Goal: Task Accomplishment & Management: Use online tool/utility

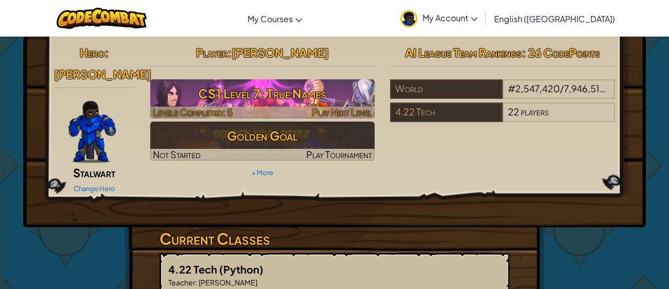
click at [331, 92] on h3 "CS1 Level 7: True Names" at bounding box center [262, 93] width 225 height 23
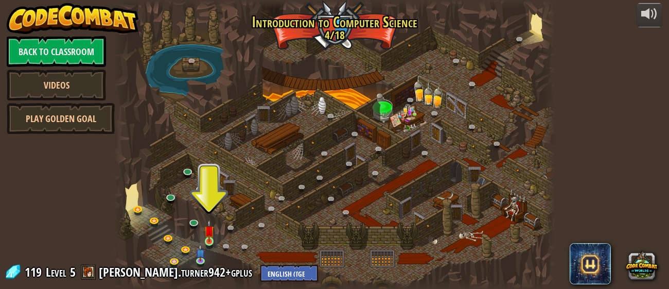
click at [206, 241] on img at bounding box center [209, 230] width 10 height 22
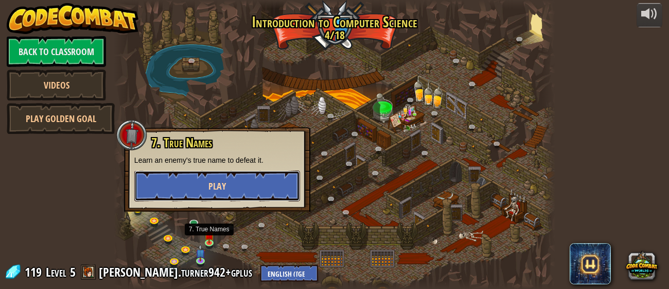
click at [264, 197] on button "Play" at bounding box center [217, 185] width 166 height 31
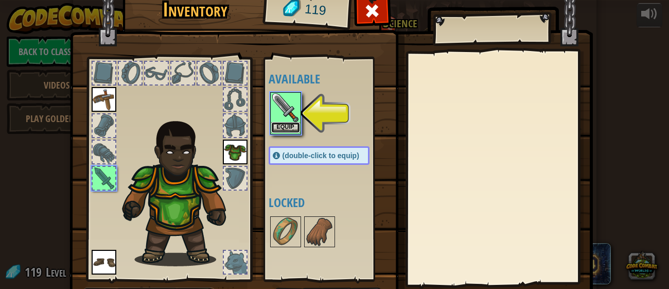
click at [281, 125] on button "Equip" at bounding box center [285, 127] width 29 height 11
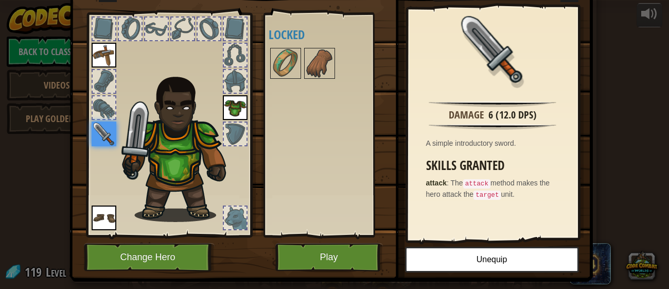
scroll to position [46, 0]
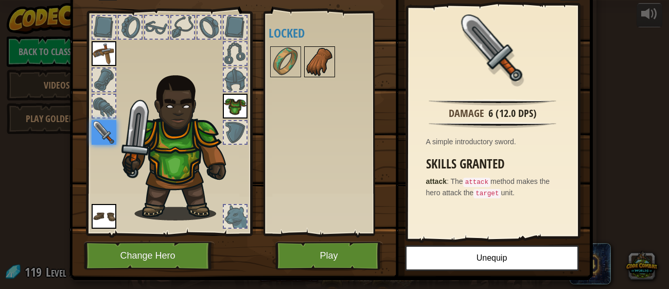
click at [320, 58] on img at bounding box center [319, 61] width 29 height 29
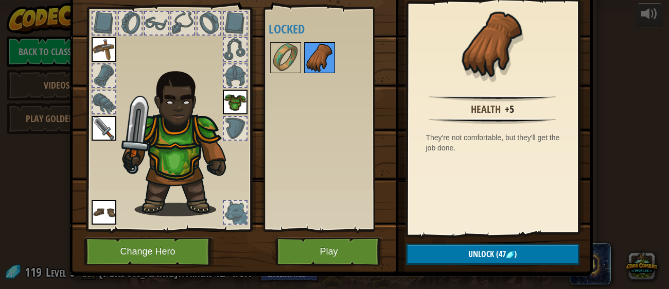
scroll to position [47, 0]
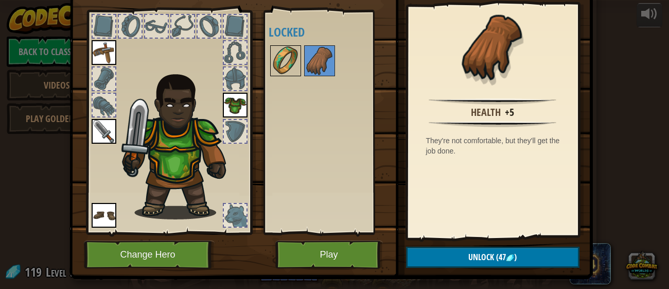
click at [286, 60] on img at bounding box center [285, 60] width 29 height 29
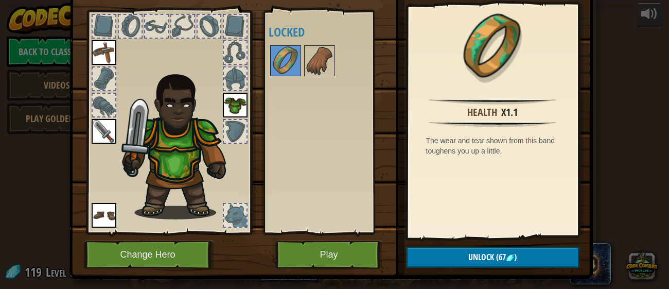
click at [230, 31] on div at bounding box center [235, 26] width 23 height 23
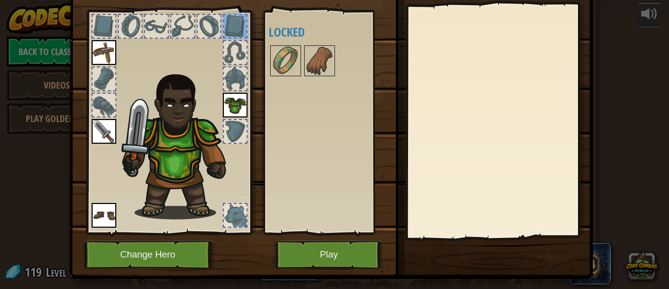
click at [231, 57] on div at bounding box center [235, 52] width 23 height 23
click at [230, 81] on div at bounding box center [235, 78] width 23 height 23
click at [228, 128] on div at bounding box center [235, 131] width 23 height 23
click at [104, 123] on img at bounding box center [104, 131] width 25 height 25
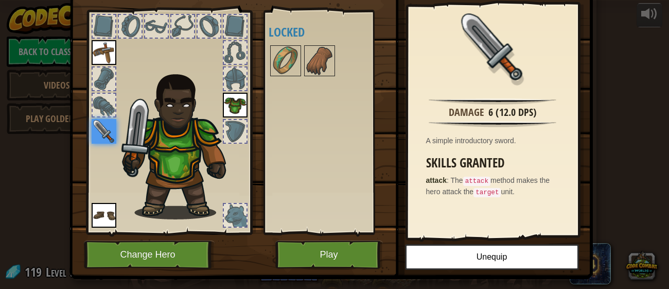
click at [105, 103] on div at bounding box center [104, 105] width 23 height 23
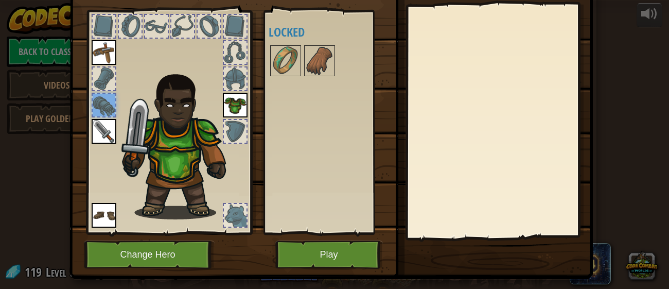
click at [100, 82] on div at bounding box center [104, 78] width 23 height 23
click at [102, 61] on img at bounding box center [104, 52] width 25 height 25
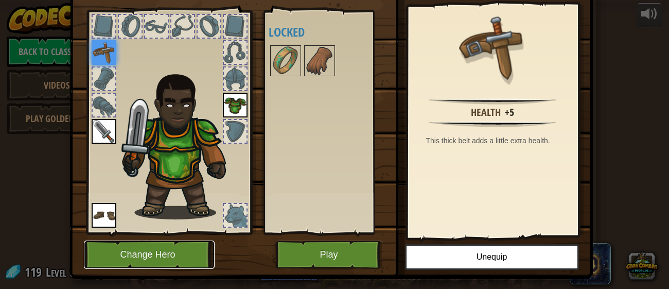
click at [121, 264] on button "Change Hero" at bounding box center [149, 254] width 131 height 28
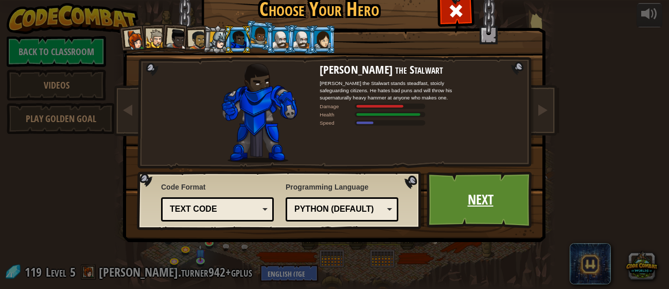
click at [486, 198] on link "Next" at bounding box center [480, 199] width 108 height 57
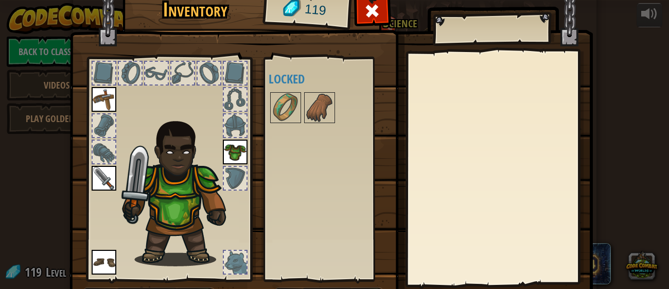
click at [107, 273] on img at bounding box center [104, 262] width 25 height 25
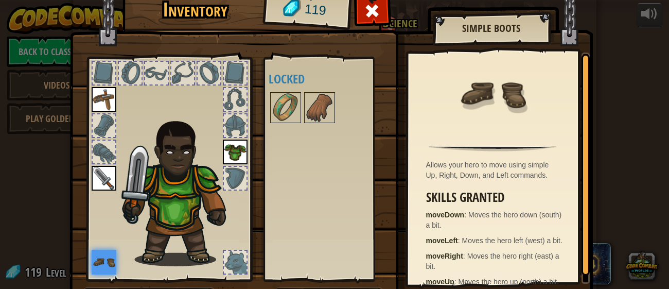
click at [100, 265] on img at bounding box center [104, 262] width 25 height 25
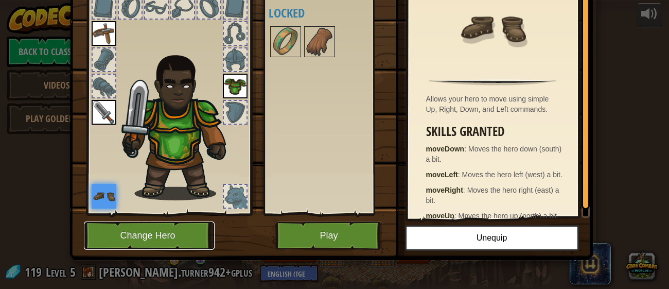
click at [109, 247] on button "Change Hero" at bounding box center [149, 235] width 131 height 28
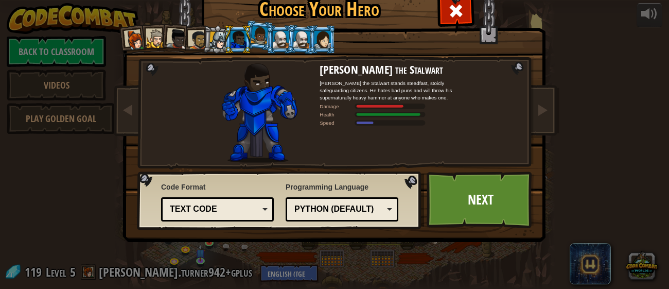
click at [354, 214] on div "Python (Default)" at bounding box center [338, 209] width 89 height 12
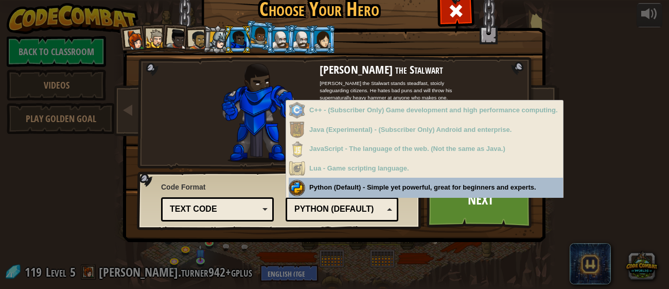
click at [425, 141] on div "JavaScript - The language of the web. (Not the same as Java.)" at bounding box center [426, 149] width 274 height 20
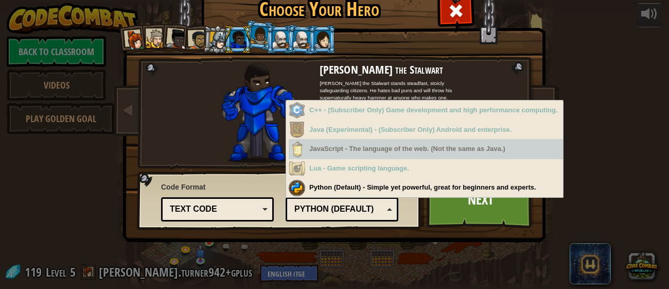
click at [412, 181] on div "Python (Default) - Simple yet powerful, great for beginners and experts." at bounding box center [426, 187] width 274 height 20
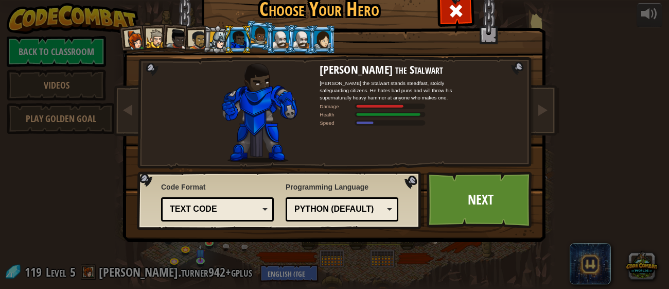
click at [243, 216] on div "Text code" at bounding box center [217, 209] width 99 height 16
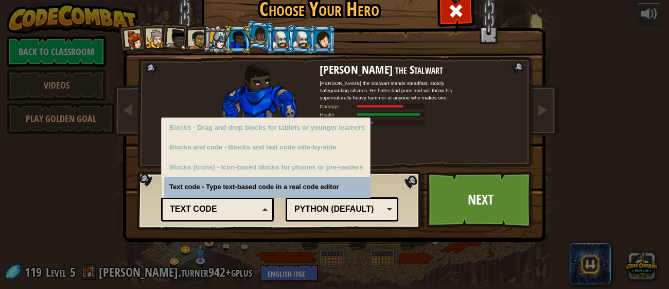
click at [251, 219] on div "Text code Blocks and code Blocks Blocks (Icons) Text code" at bounding box center [217, 209] width 113 height 24
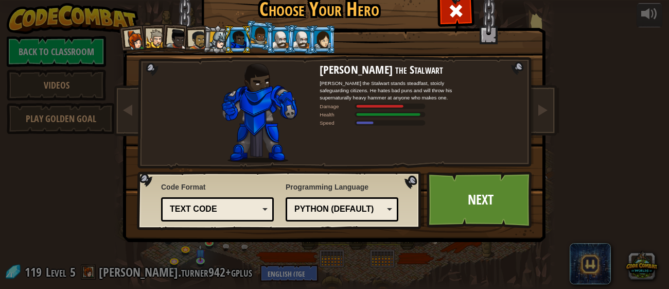
click at [236, 35] on div at bounding box center [238, 39] width 16 height 16
click at [237, 37] on div at bounding box center [238, 39] width 16 height 16
click at [282, 37] on div at bounding box center [281, 39] width 16 height 16
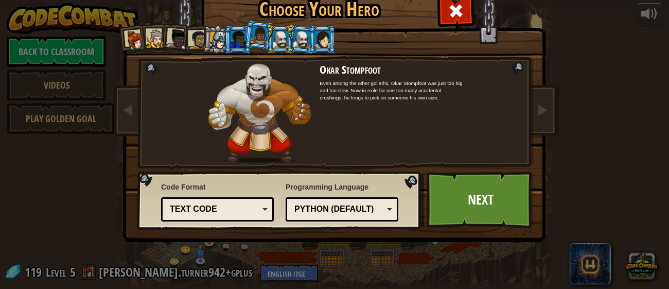
click at [252, 37] on div at bounding box center [259, 35] width 17 height 18
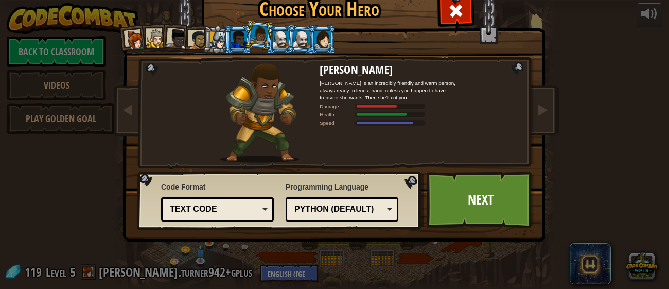
click at [260, 36] on div at bounding box center [259, 35] width 17 height 18
click at [276, 45] on div at bounding box center [281, 39] width 16 height 16
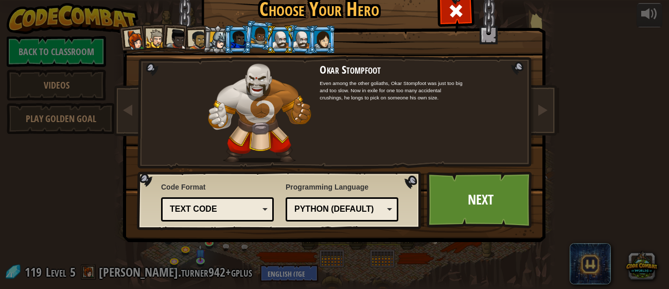
click at [236, 44] on div at bounding box center [238, 39] width 16 height 16
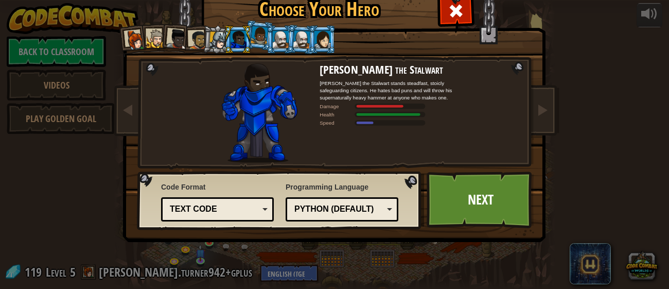
click at [274, 44] on div at bounding box center [281, 39] width 16 height 16
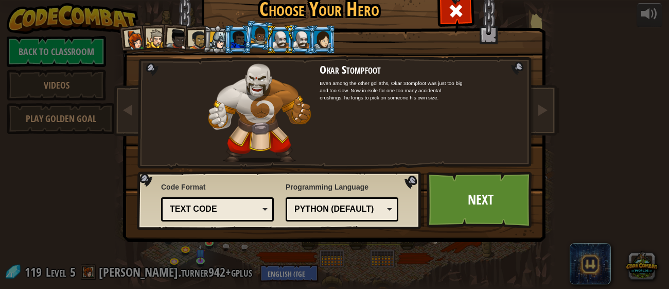
click at [296, 46] on div at bounding box center [301, 38] width 17 height 17
click at [152, 45] on div at bounding box center [156, 38] width 19 height 19
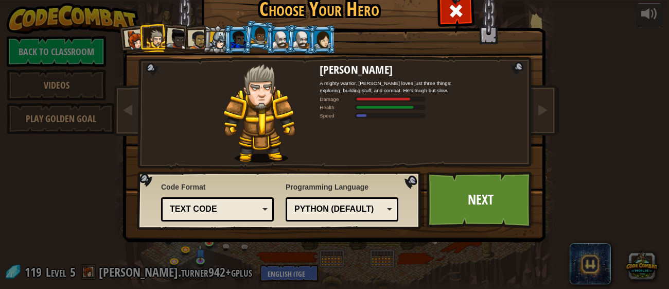
click at [240, 40] on div at bounding box center [238, 39] width 16 height 16
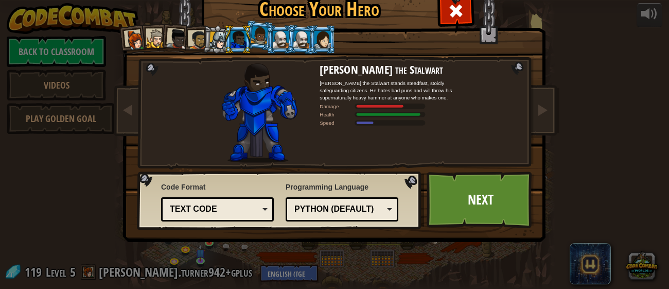
click at [175, 43] on div at bounding box center [177, 39] width 21 height 21
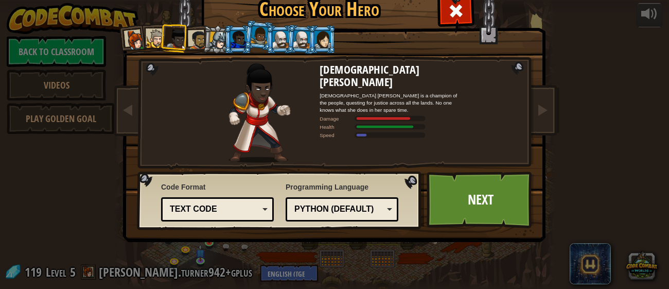
click at [258, 38] on div at bounding box center [259, 35] width 17 height 18
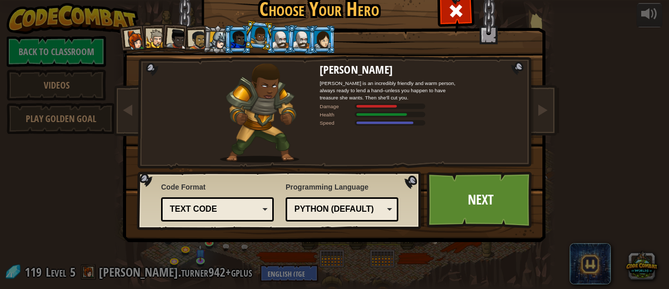
click at [220, 37] on div at bounding box center [217, 39] width 17 height 17
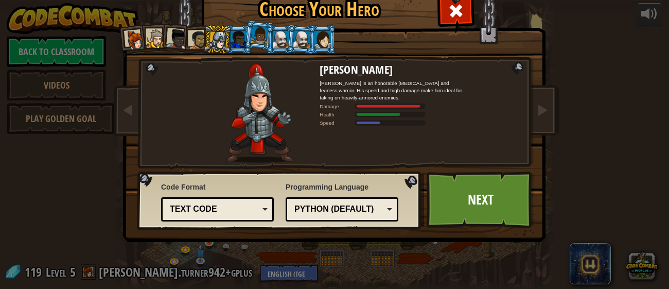
click at [240, 44] on div at bounding box center [238, 39] width 16 height 16
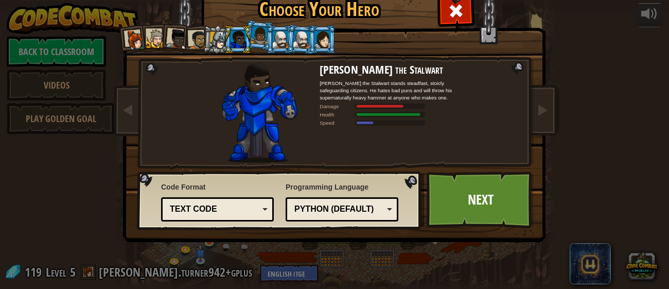
click at [168, 56] on div "Captain [PERSON_NAME] Anya is a no-nonsense leader who isn't afraid to go in an…" at bounding box center [334, 132] width 386 height 224
click at [176, 44] on div at bounding box center [177, 39] width 21 height 21
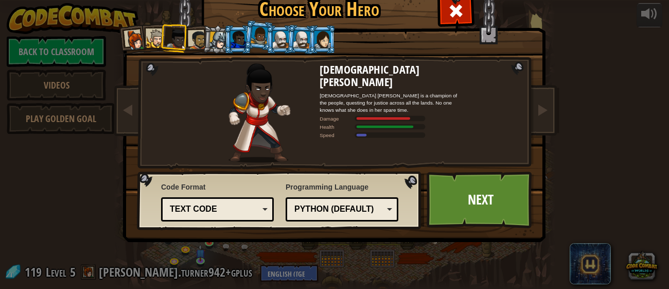
click at [202, 43] on div at bounding box center [197, 39] width 19 height 19
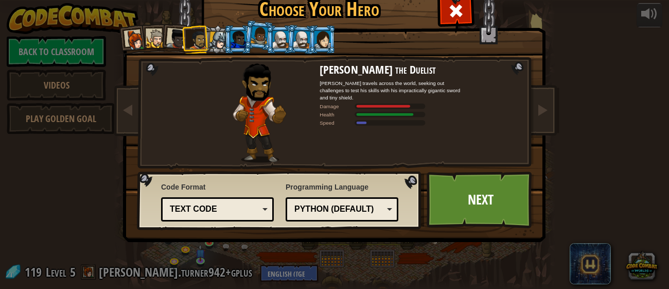
click at [218, 41] on div at bounding box center [217, 39] width 17 height 17
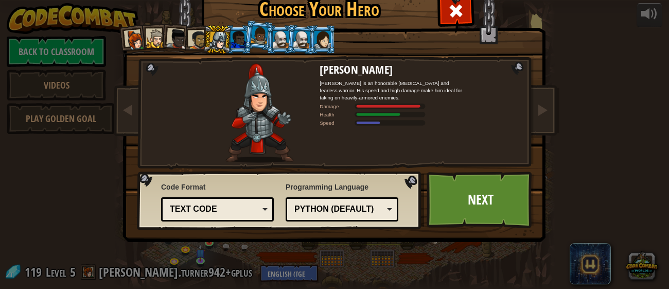
click at [150, 40] on div at bounding box center [156, 38] width 19 height 19
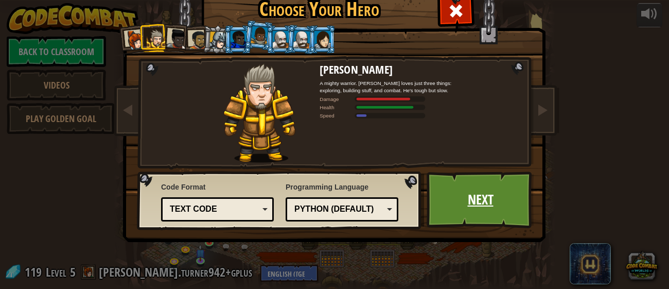
click at [474, 206] on link "Next" at bounding box center [480, 199] width 108 height 57
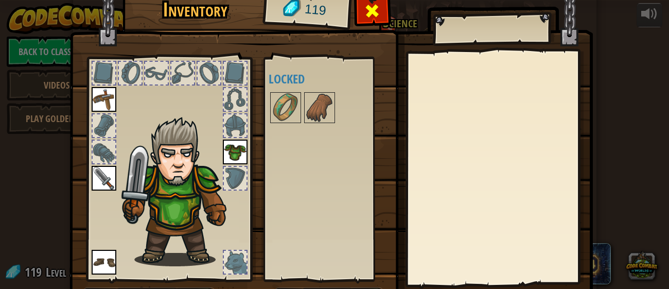
click at [377, 13] on span at bounding box center [372, 11] width 16 height 16
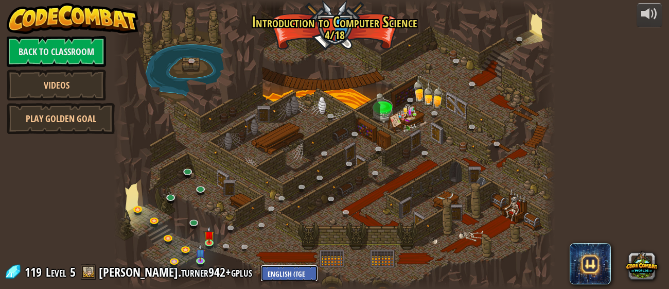
click at [260, 274] on select "English ([GEOGRAPHIC_DATA]) English ([GEOGRAPHIC_DATA]) 简体中文 繁體中文 русский españ…" at bounding box center [289, 272] width 58 height 17
click at [331, 248] on div at bounding box center [334, 144] width 441 height 289
click at [203, 266] on link at bounding box center [202, 261] width 21 height 21
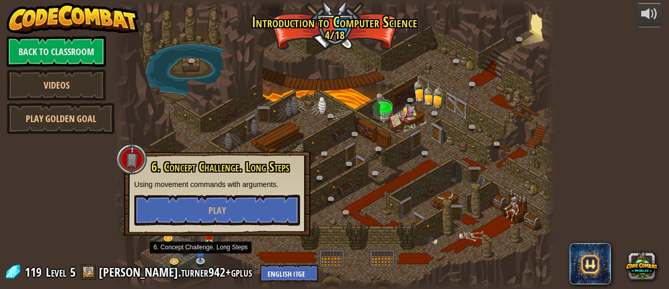
click at [321, 220] on div at bounding box center [334, 144] width 441 height 289
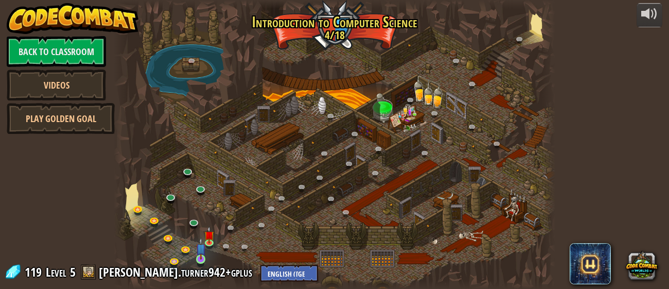
click at [197, 259] on img at bounding box center [201, 248] width 10 height 22
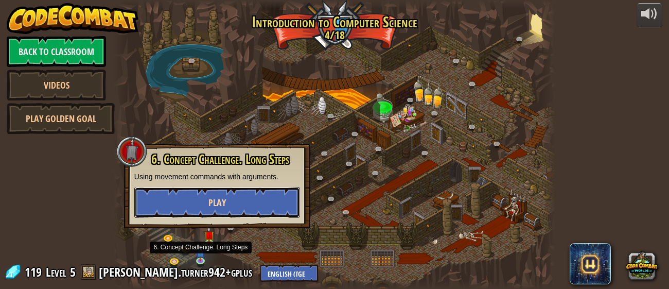
click at [259, 209] on button "Play" at bounding box center [217, 202] width 166 height 31
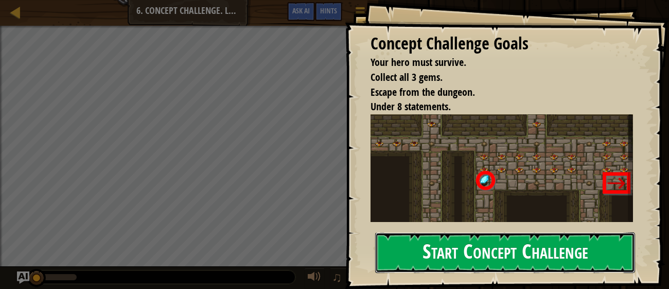
click at [453, 262] on button "Start Concept Challenge" at bounding box center [505, 252] width 260 height 41
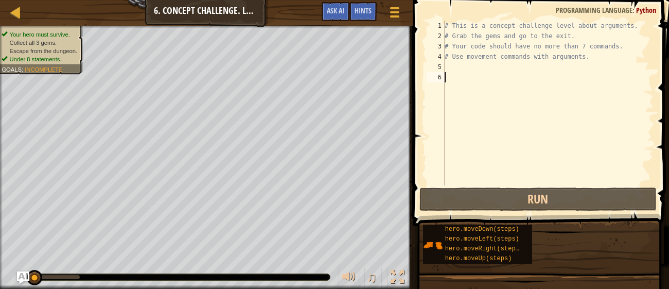
click at [489, 70] on div "# This is a concept challenge level about arguments. # Grab the gems and go to …" at bounding box center [547, 113] width 211 height 185
type textarea "h"
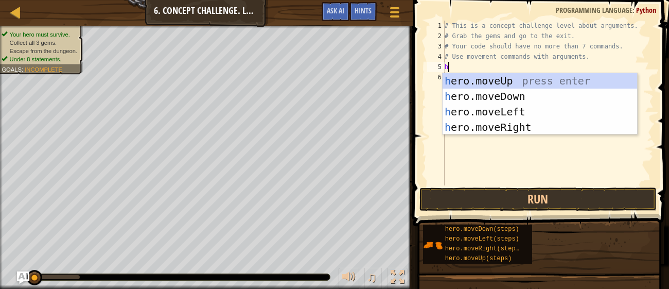
scroll to position [5, 0]
click at [545, 128] on div "h ero.moveUp press enter h ero.moveDown press enter h ero.moveLeft press enter …" at bounding box center [539, 119] width 194 height 93
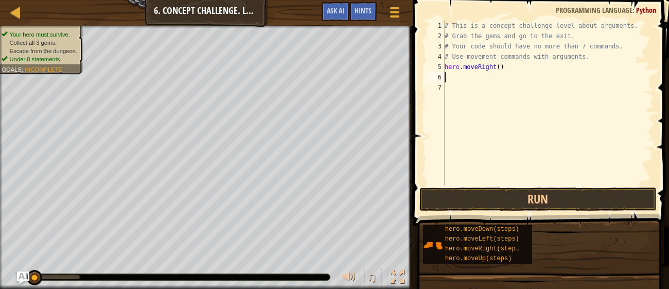
type textarea "u"
type textarea "g"
type textarea "u"
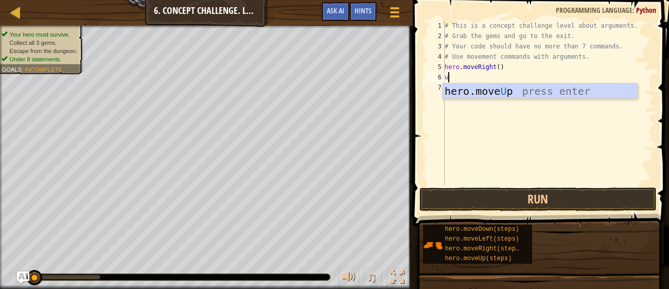
click at [546, 94] on div "hero.move U p press enter" at bounding box center [539, 106] width 194 height 46
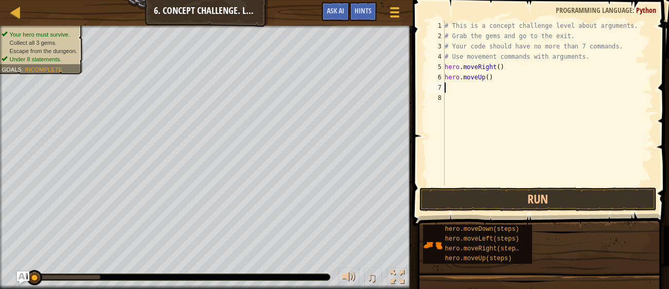
type textarea "u"
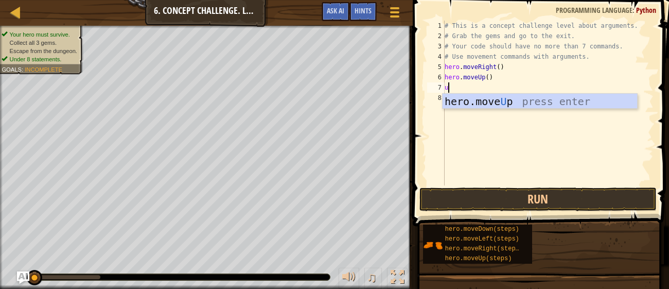
click at [540, 103] on div "hero.move U p press enter" at bounding box center [539, 117] width 194 height 46
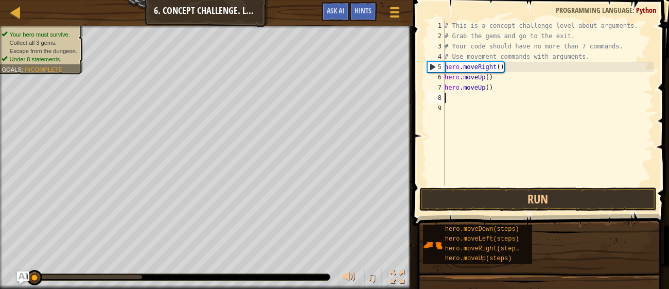
type textarea "u"
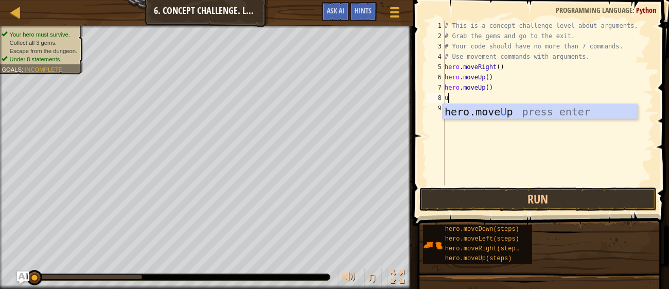
click at [552, 115] on div "hero.move U p press enter" at bounding box center [539, 127] width 194 height 46
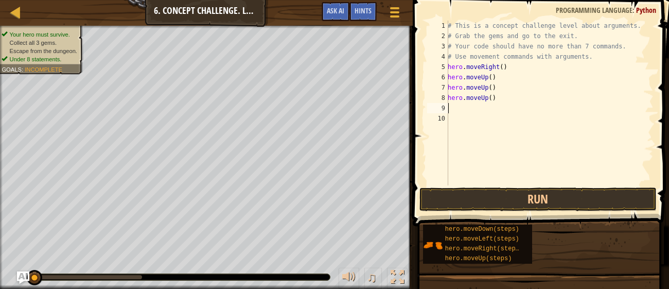
click at [17, 34] on span "Your hero must survive." at bounding box center [40, 34] width 60 height 7
click at [33, 56] on span "Under 8 statements." at bounding box center [36, 59] width 52 height 7
click at [444, 121] on div "10" at bounding box center [437, 118] width 21 height 10
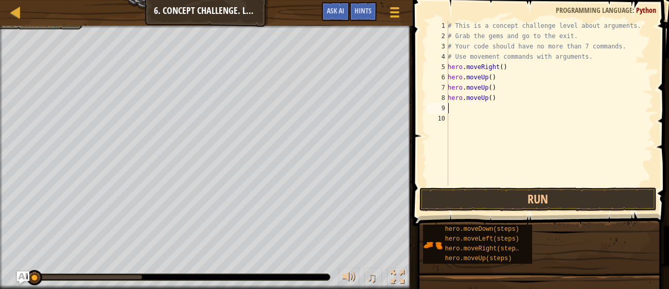
click at [496, 93] on div "# This is a concept challenge level about arguments. # Grab the gems and go to …" at bounding box center [550, 113] width 208 height 185
type textarea "hero"
click at [489, 75] on div "# This is a concept challenge level about arguments. # Grab the gems and go to …" at bounding box center [547, 113] width 211 height 185
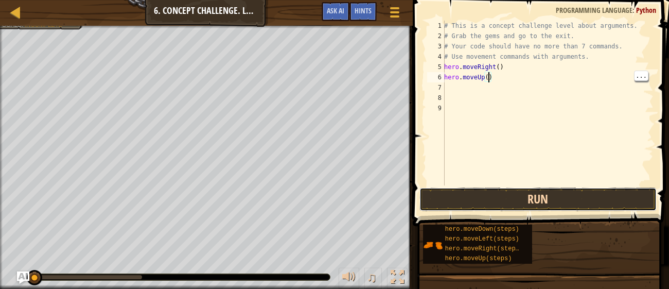
click at [559, 206] on button "Run" at bounding box center [537, 199] width 237 height 24
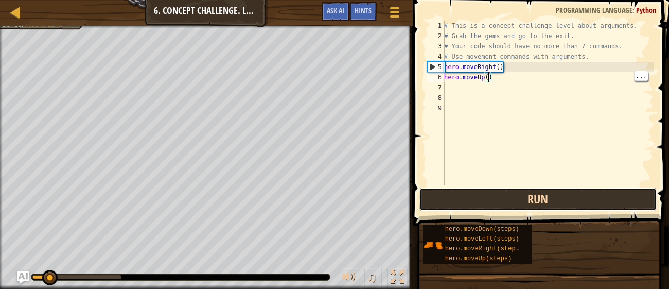
click at [558, 190] on button "Run" at bounding box center [537, 199] width 237 height 24
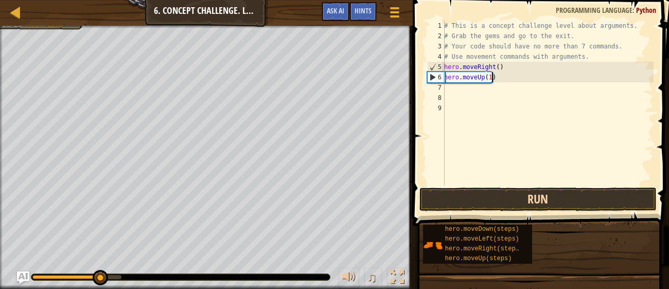
scroll to position [5, 3]
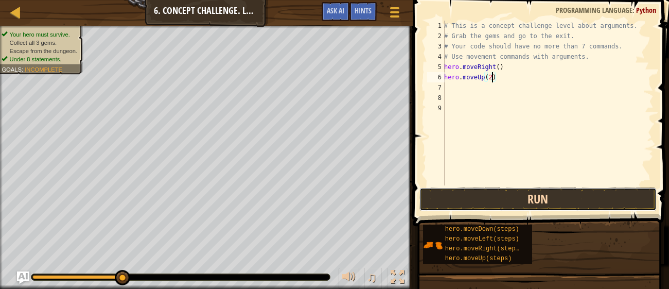
click at [552, 198] on button "Run" at bounding box center [537, 199] width 237 height 24
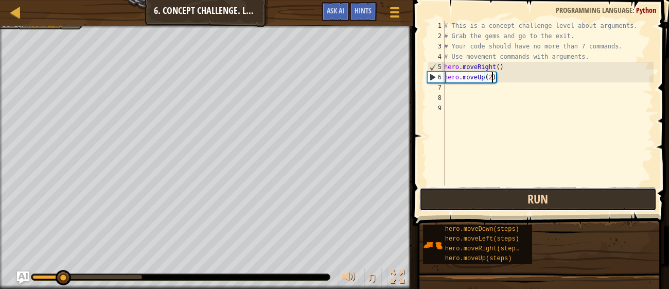
click at [546, 191] on button "Run" at bounding box center [537, 199] width 237 height 24
type textarea "hero.moveUp(3)"
click at [556, 206] on button "Run" at bounding box center [537, 199] width 237 height 24
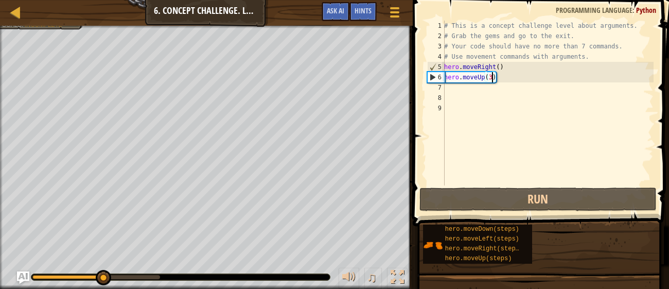
click at [468, 91] on div "# This is a concept challenge level about arguments. # Grab the gems and go to …" at bounding box center [547, 113] width 211 height 185
type textarea "u"
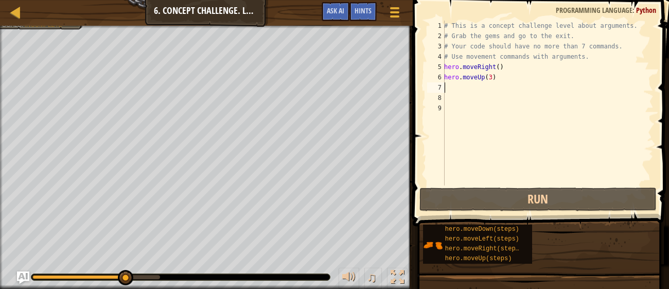
type textarea "r"
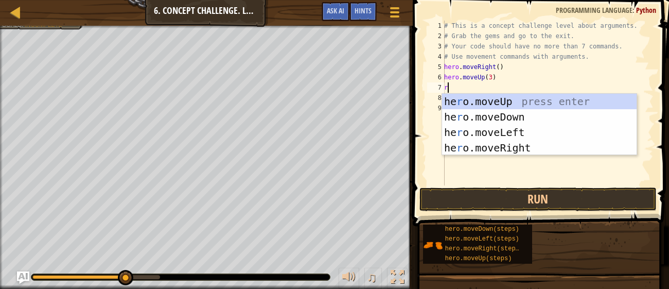
click at [543, 145] on div "he r o.moveUp press enter he r o.moveDown press enter he r o.moveLeft press ent…" at bounding box center [539, 140] width 194 height 93
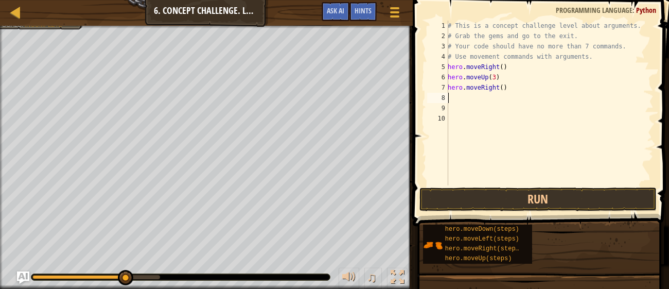
click at [506, 83] on div "# This is a concept challenge level about arguments. # Grab the gems and go to …" at bounding box center [550, 113] width 208 height 185
type textarea "hero.moveRight()"
click at [497, 90] on div "# This is a concept challenge level about arguments. # Grab the gems and go to …" at bounding box center [550, 113] width 208 height 185
type textarea "hero.moveRight(2)"
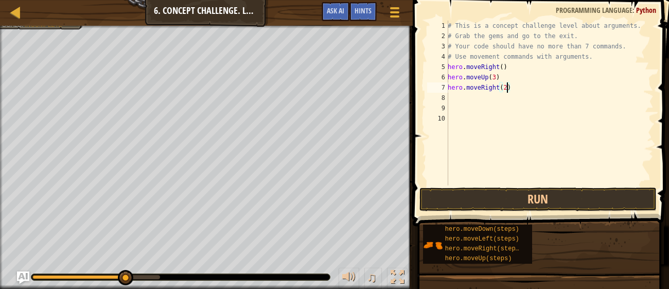
click at [464, 91] on div "# This is a concept challenge level about arguments. # Grab the gems and go to …" at bounding box center [550, 113] width 208 height 185
click at [463, 98] on div "# This is a concept challenge level about arguments. # Grab the gems and go to …" at bounding box center [550, 113] width 208 height 185
type textarea "h"
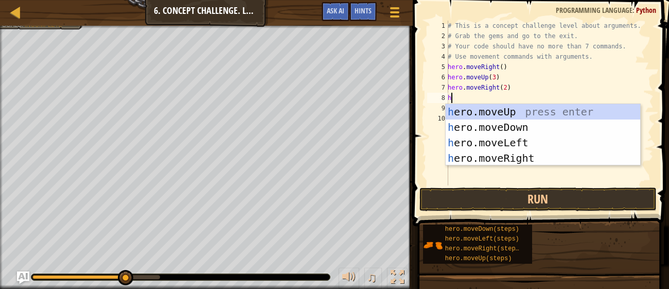
click at [547, 127] on div "h ero.moveUp press enter h ero.moveDown press enter h ero.moveLeft press enter …" at bounding box center [543, 150] width 194 height 93
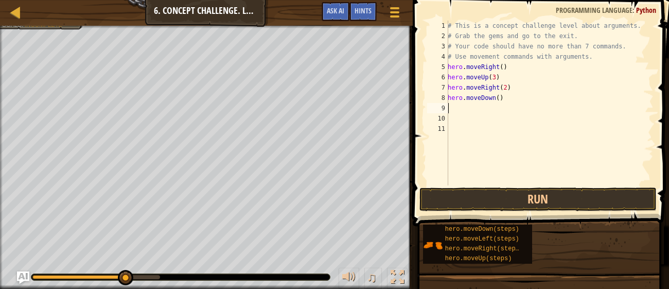
click at [504, 93] on div "# This is a concept challenge level about arguments. # Grab the gems and go to …" at bounding box center [550, 113] width 208 height 185
click at [496, 97] on div "# This is a concept challenge level about arguments. # Grab the gems and go to …" at bounding box center [550, 113] width 208 height 185
click at [499, 95] on div "# This is a concept challenge level about arguments. # Grab the gems and go to …" at bounding box center [550, 113] width 208 height 185
type textarea "hero.moveDown(3)"
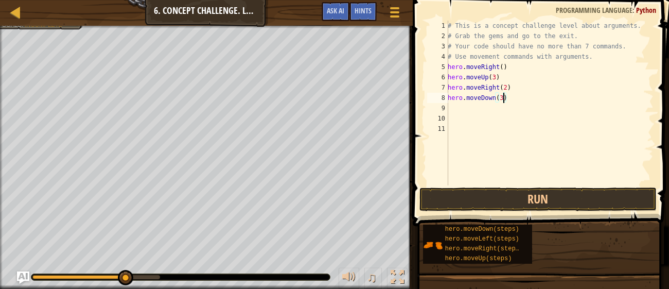
click at [464, 104] on div "# This is a concept challenge level about arguments. # Grab the gems and go to …" at bounding box center [550, 113] width 208 height 185
type textarea "l"
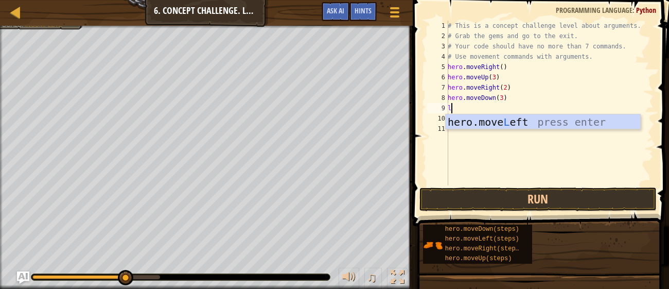
click at [564, 117] on div "hero.move L eft press enter" at bounding box center [543, 137] width 194 height 46
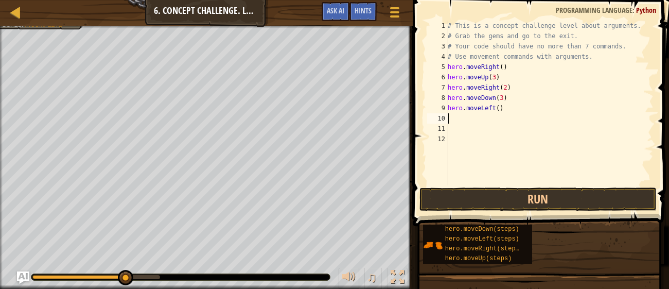
type textarea "u"
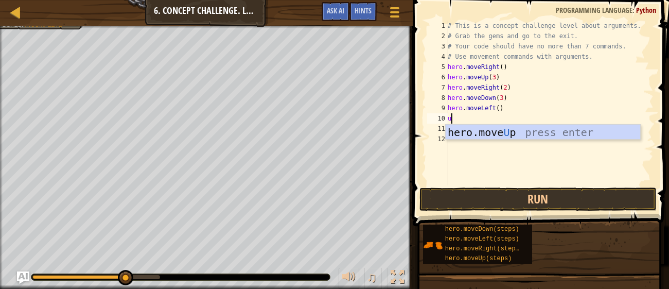
click at [542, 137] on div "hero.move U p press enter" at bounding box center [543, 148] width 194 height 46
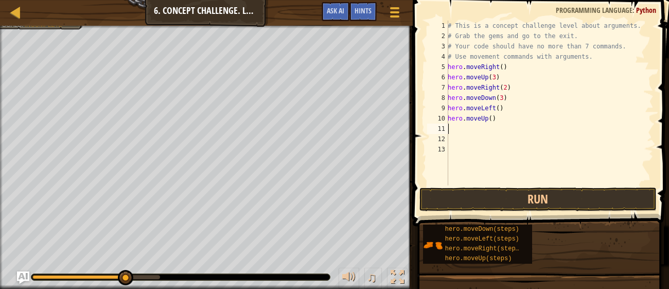
click at [490, 121] on div "# This is a concept challenge level about arguments. # Grab the gems and go to …" at bounding box center [550, 113] width 208 height 185
type textarea "hero.moveUp(2)"
click at [455, 126] on div "# This is a concept challenge level about arguments. # Grab the gems and go to …" at bounding box center [550, 113] width 208 height 185
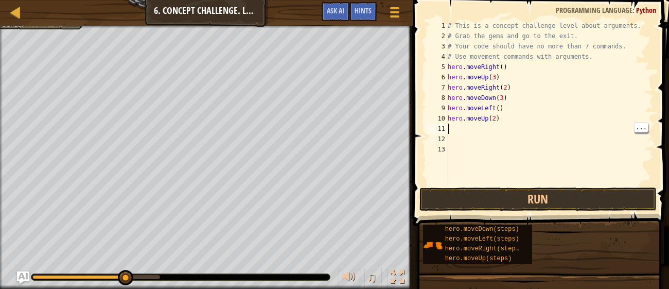
type textarea "r"
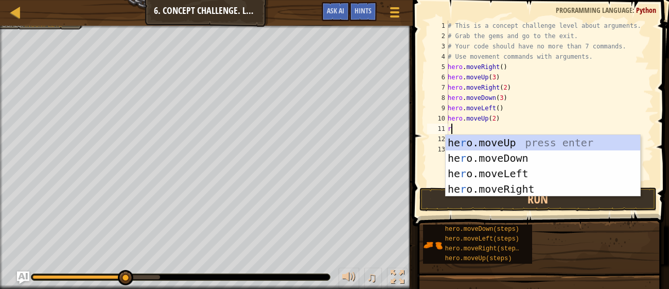
click at [536, 183] on div "he r o.moveUp press enter he r o.moveDown press enter he r o.moveLeft press ent…" at bounding box center [543, 181] width 194 height 93
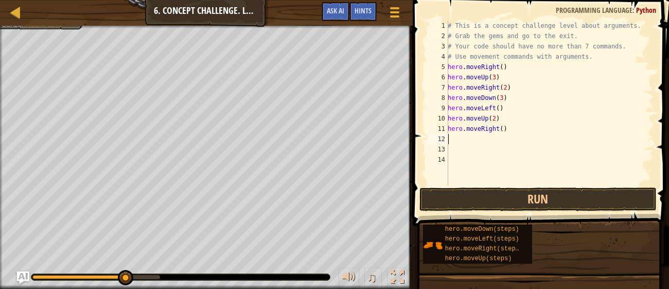
click at [504, 122] on div "# This is a concept challenge level about arguments. # Grab the gems and go to …" at bounding box center [550, 113] width 208 height 185
click at [506, 132] on div "# This is a concept challenge level about arguments. # Grab the gems and go to …" at bounding box center [550, 113] width 208 height 185
type textarea "hero.moveRight(3)"
click at [626, 205] on button "Run" at bounding box center [537, 199] width 237 height 24
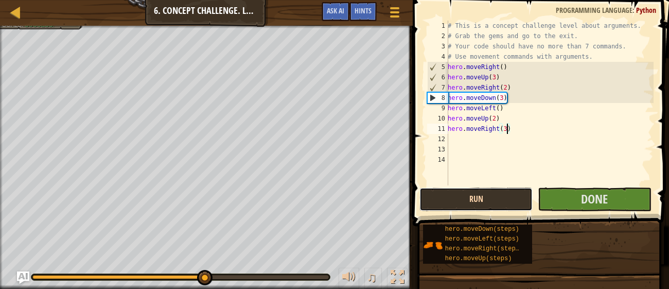
click at [504, 202] on button "Run" at bounding box center [475, 199] width 113 height 24
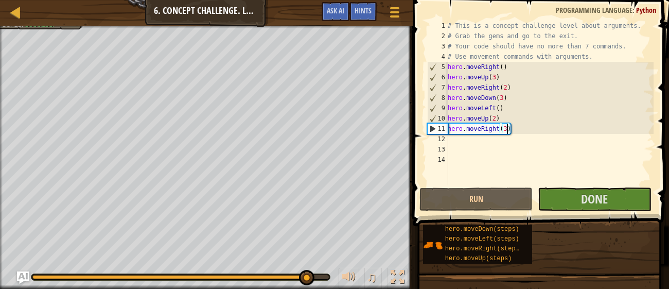
click at [467, 165] on div "# This is a concept challenge level about arguments. # Grab the gems and go to …" at bounding box center [550, 113] width 208 height 185
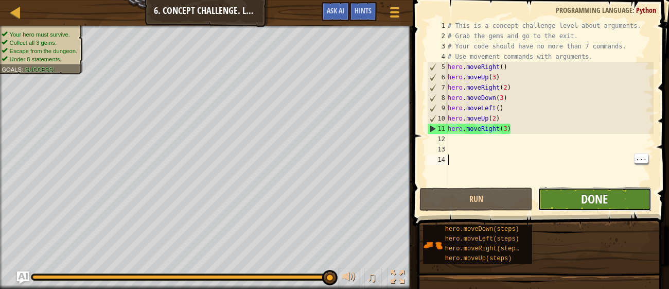
click at [594, 203] on span "Done" at bounding box center [594, 198] width 27 height 16
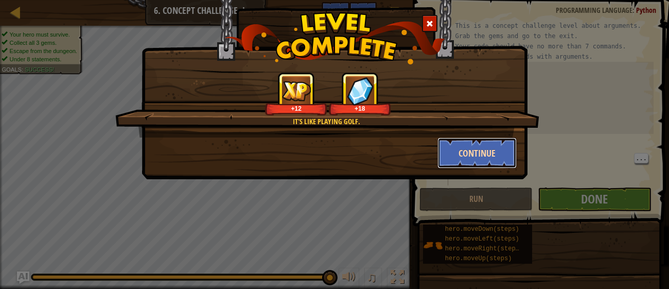
click at [486, 160] on button "Continue" at bounding box center [477, 152] width 80 height 31
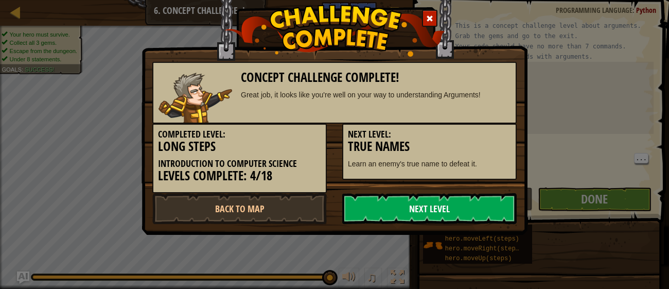
click at [461, 198] on link "Next Level" at bounding box center [429, 208] width 174 height 31
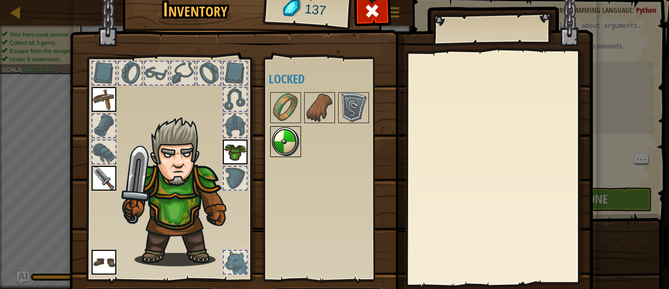
click at [281, 153] on img at bounding box center [285, 141] width 29 height 29
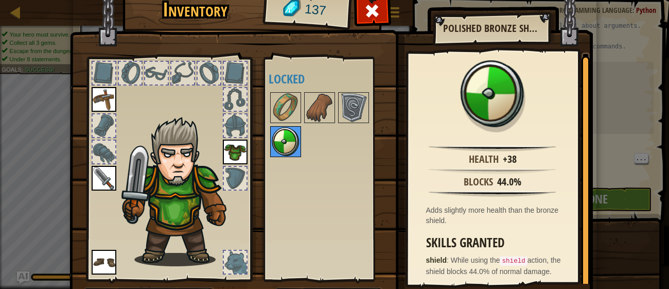
scroll to position [2, 0]
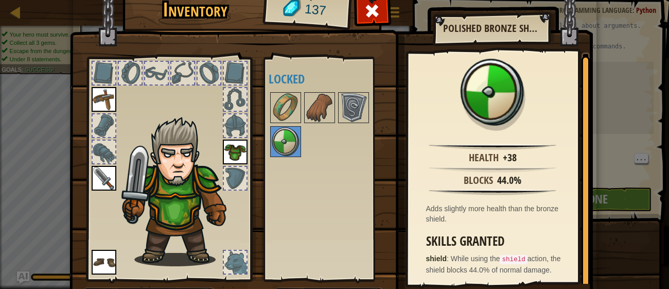
click at [239, 174] on div at bounding box center [235, 178] width 23 height 23
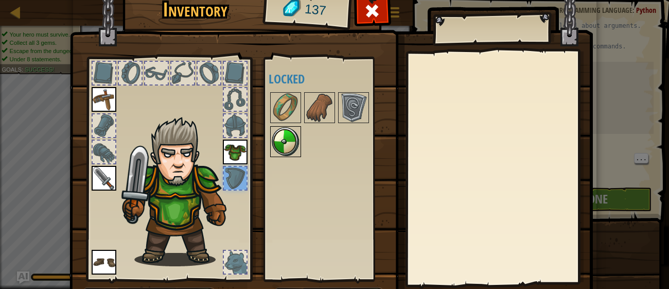
click at [290, 151] on img at bounding box center [285, 141] width 29 height 29
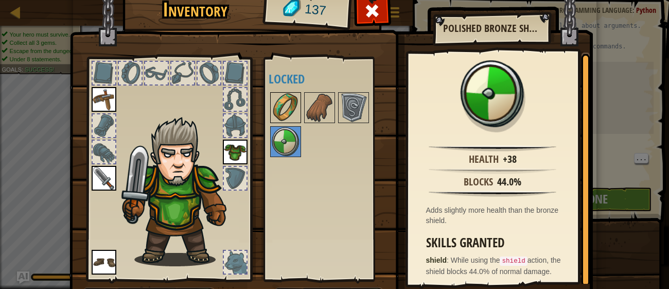
click at [294, 109] on img at bounding box center [285, 107] width 29 height 29
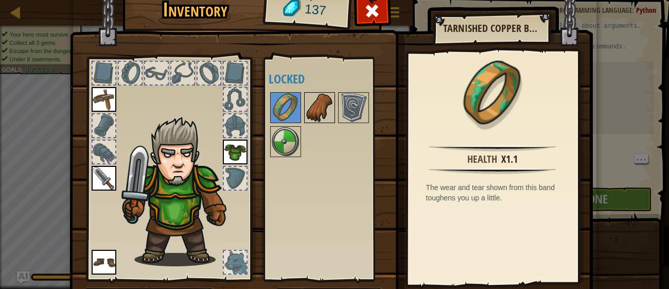
click at [316, 111] on img at bounding box center [319, 107] width 29 height 29
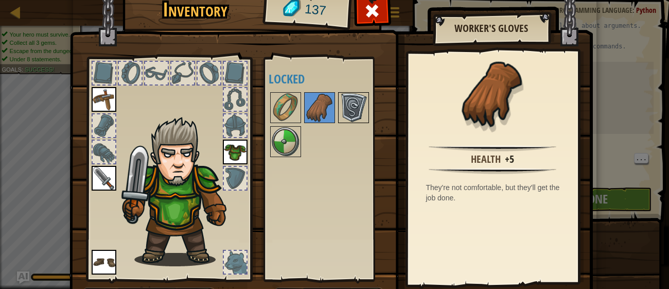
click at [349, 102] on img at bounding box center [353, 107] width 29 height 29
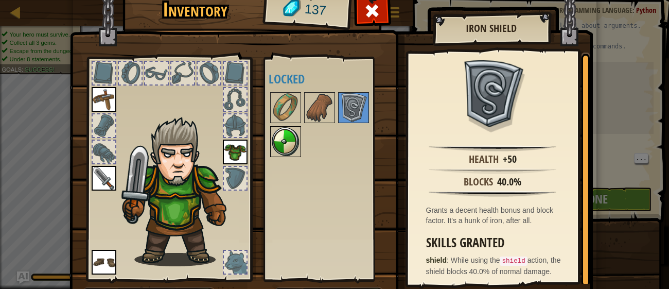
click at [283, 143] on img at bounding box center [285, 141] width 29 height 29
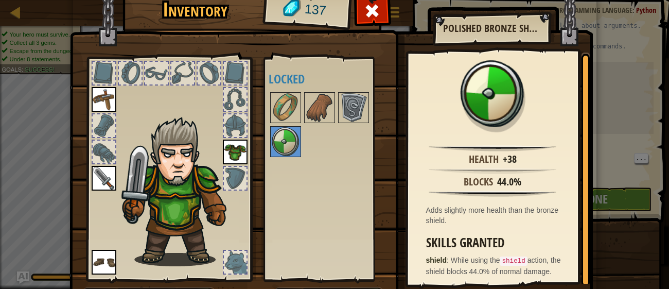
click at [247, 65] on div at bounding box center [169, 166] width 170 height 232
click at [250, 64] on div at bounding box center [169, 166] width 170 height 232
click at [226, 86] on div at bounding box center [169, 166] width 170 height 232
click at [226, 84] on div at bounding box center [235, 73] width 25 height 25
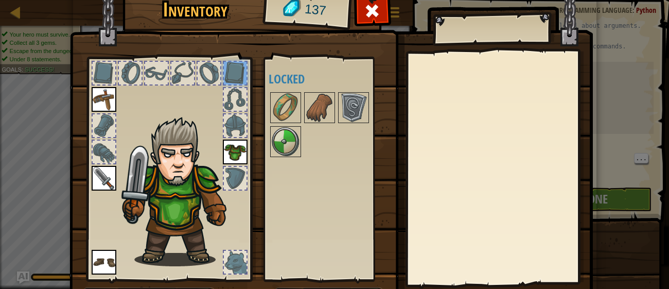
click at [201, 77] on div at bounding box center [209, 73] width 23 height 23
click at [179, 73] on div at bounding box center [182, 73] width 23 height 23
click at [138, 77] on div at bounding box center [130, 73] width 23 height 23
click at [164, 72] on div at bounding box center [156, 73] width 23 height 23
click at [106, 67] on div at bounding box center [104, 73] width 23 height 23
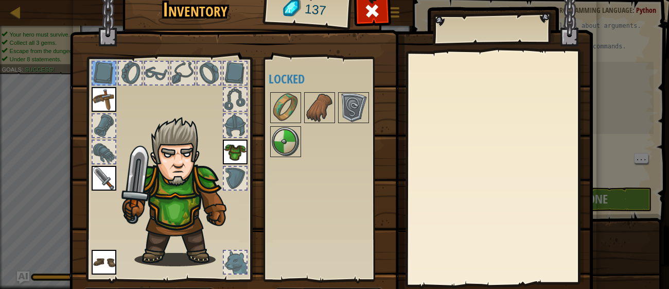
click at [97, 128] on div at bounding box center [104, 125] width 23 height 23
click at [108, 159] on div at bounding box center [104, 151] width 23 height 23
click at [235, 121] on div at bounding box center [235, 125] width 23 height 23
click at [238, 103] on div at bounding box center [235, 99] width 23 height 23
click at [231, 83] on div at bounding box center [235, 73] width 23 height 23
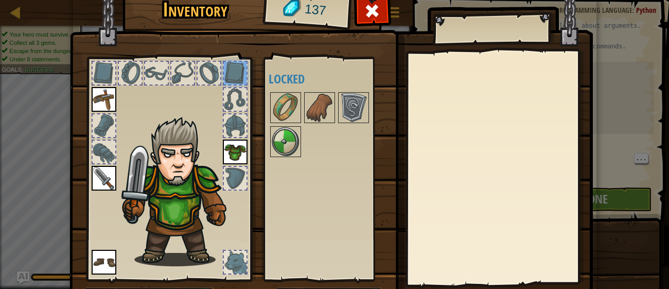
click at [233, 264] on div at bounding box center [235, 262] width 23 height 23
click at [101, 250] on img at bounding box center [104, 262] width 25 height 25
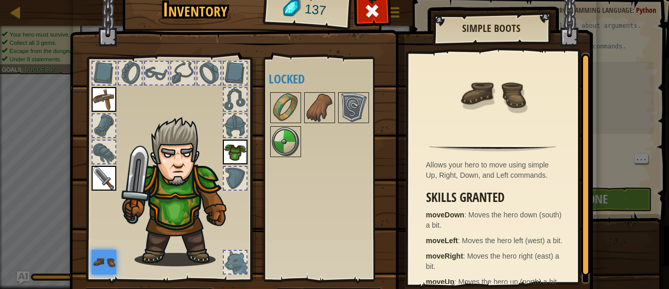
click at [234, 84] on div at bounding box center [235, 73] width 23 height 23
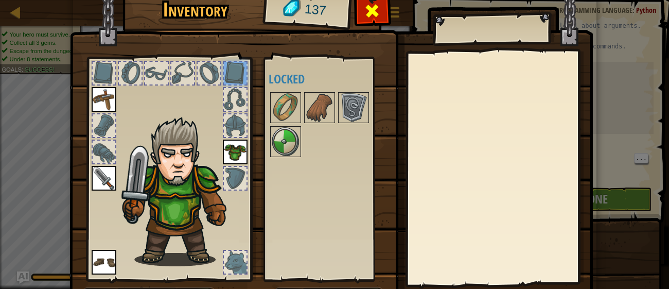
click at [369, 16] on span at bounding box center [372, 11] width 16 height 16
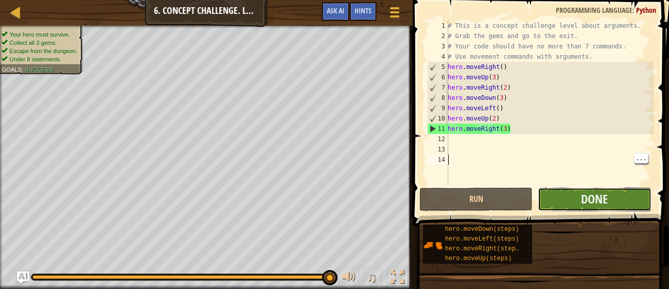
click at [622, 197] on button "Done" at bounding box center [594, 199] width 113 height 24
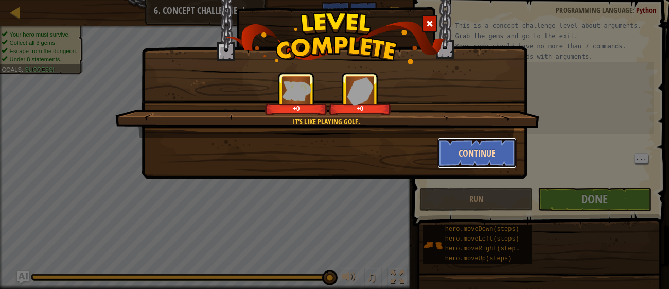
click at [502, 149] on button "Continue" at bounding box center [477, 152] width 80 height 31
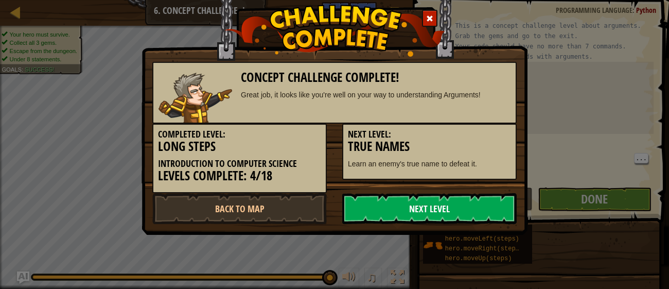
click at [457, 210] on link "Next Level" at bounding box center [429, 208] width 174 height 31
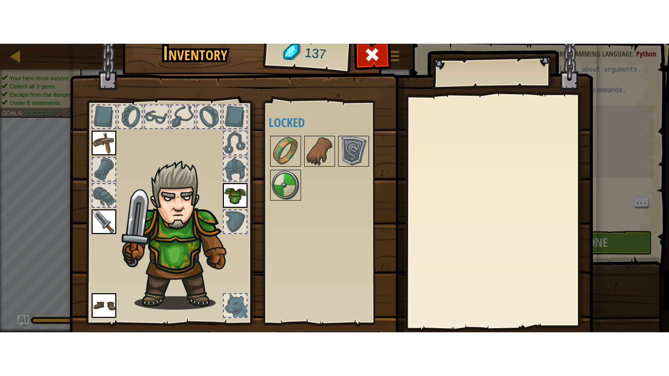
scroll to position [66, 0]
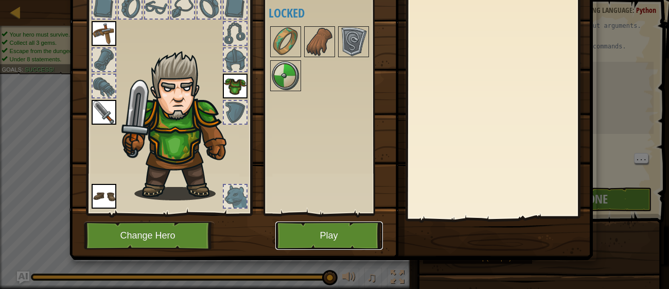
click at [333, 235] on button "Play" at bounding box center [329, 235] width 108 height 28
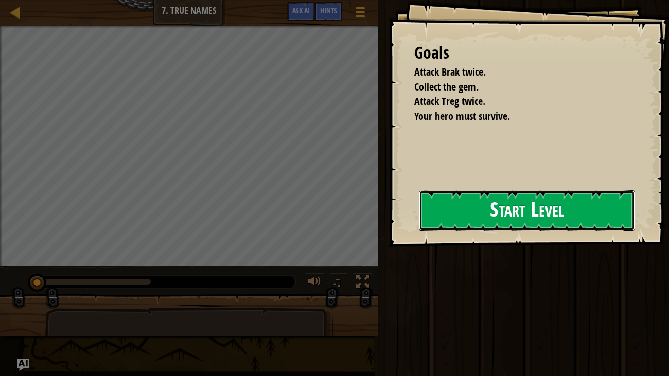
click at [513, 209] on button "Start Level" at bounding box center [527, 210] width 217 height 41
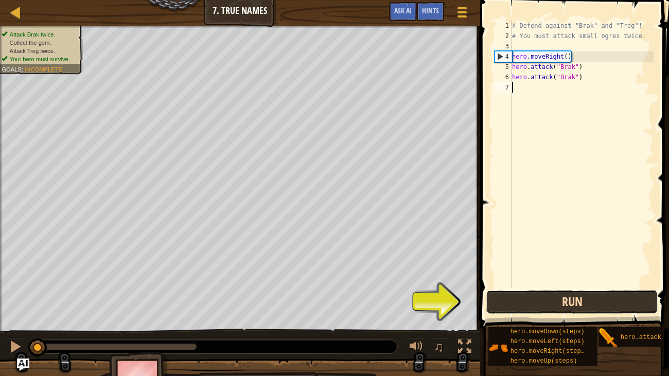
click at [589, 288] on button "Run" at bounding box center [571, 302] width 171 height 24
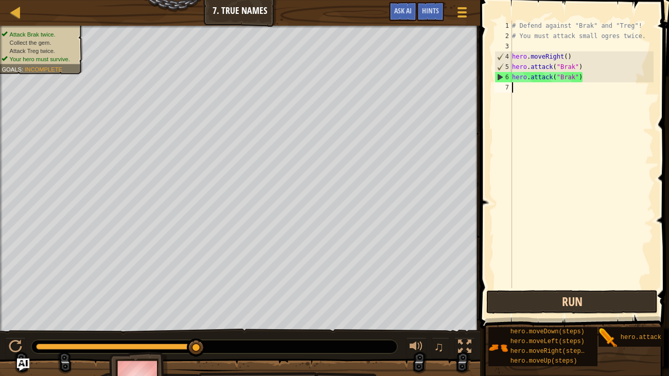
type textarea "h"
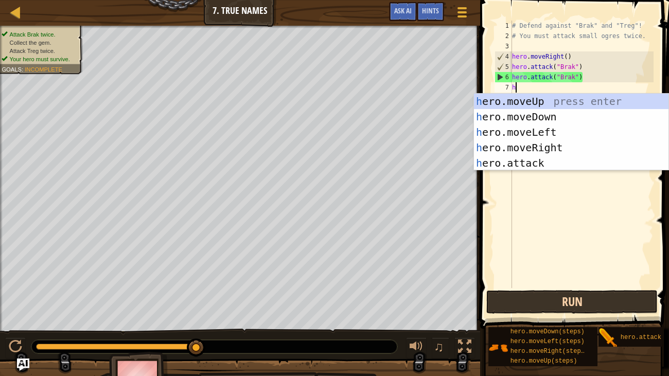
scroll to position [5, 0]
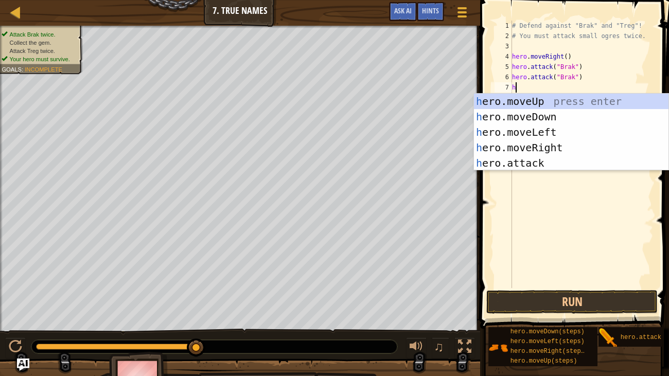
click at [568, 146] on div "h ero.moveUp press enter h ero.moveDown press enter h ero.moveLeft press enter …" at bounding box center [571, 148] width 194 height 108
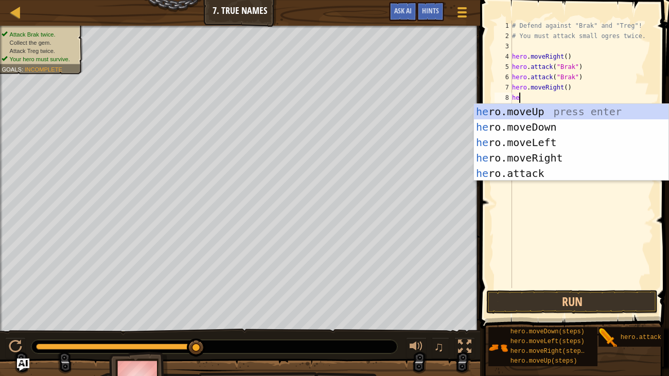
type textarea "her"
click at [582, 157] on div "her o.moveUp press enter her o.moveDown press enter her o.moveLeft press enter …" at bounding box center [571, 158] width 194 height 108
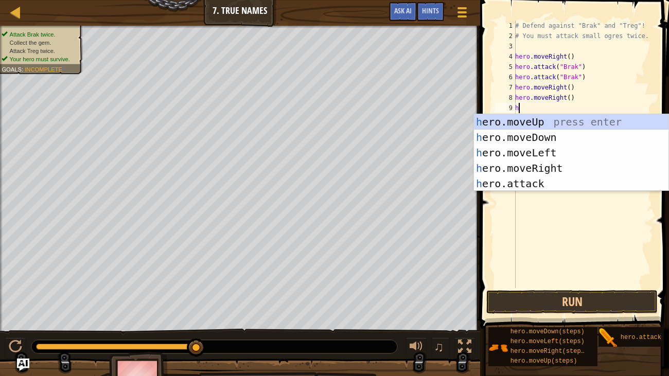
click at [567, 185] on div "h ero.moveUp press enter h ero.moveDown press enter h ero.moveLeft press enter …" at bounding box center [571, 168] width 194 height 108
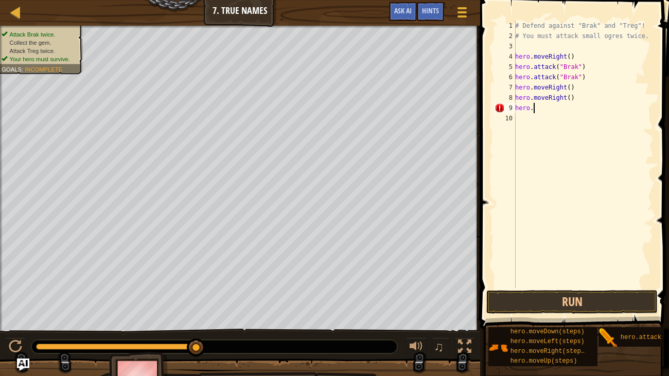
type textarea "hero"
type textarea "hero.moveRight()"
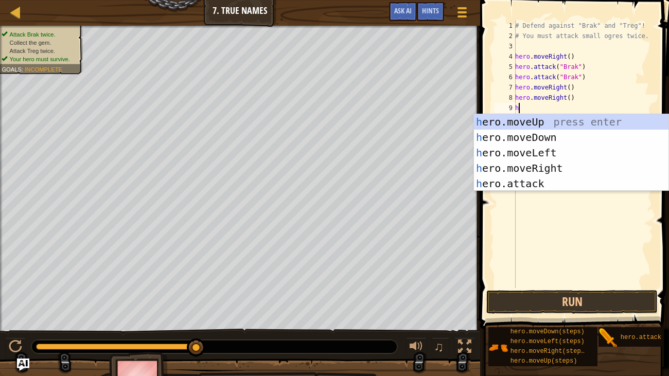
click at [567, 184] on div "h ero.moveUp press enter h ero.moveDown press enter h ero.moveLeft press enter …" at bounding box center [571, 168] width 194 height 108
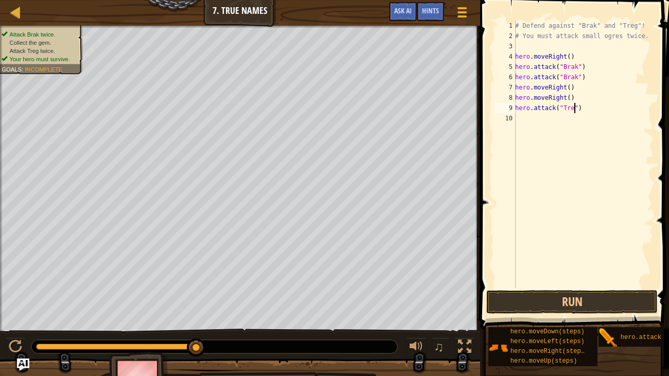
type textarea "hero.attack("Treg")"
click at [526, 116] on div "# Defend against "Brak" and "Treg"! # You must attack small ogres twice. hero .…" at bounding box center [583, 165] width 140 height 288
type textarea "h"
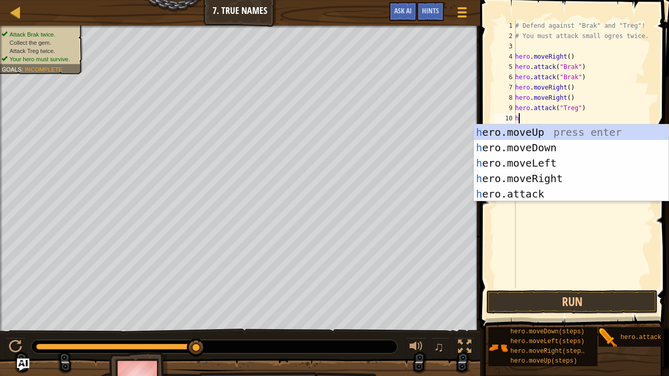
click at [578, 179] on div "h ero.moveUp press enter h ero.moveDown press enter h ero.moveLeft press enter …" at bounding box center [571, 179] width 194 height 108
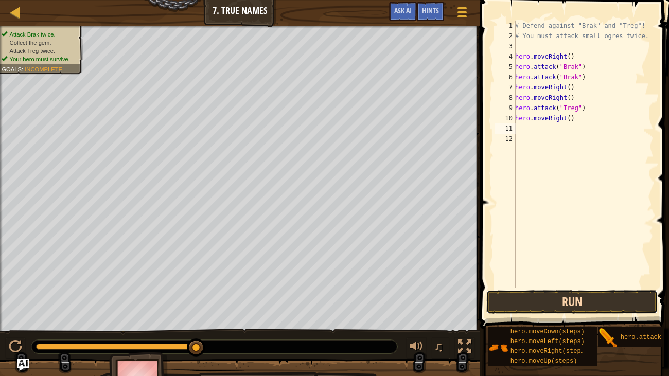
click at [599, 288] on button "Run" at bounding box center [571, 302] width 171 height 24
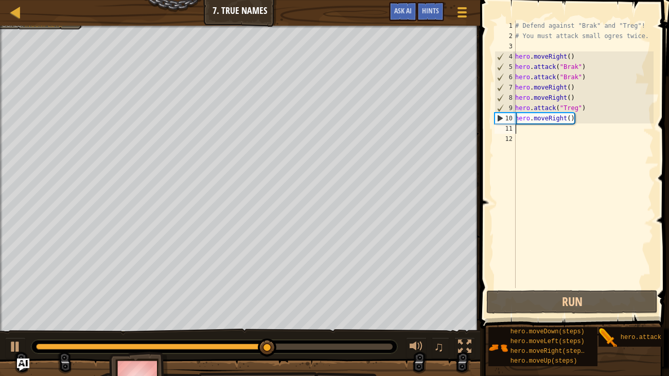
click at [526, 128] on div "# Defend against "Brak" and "Treg"! # You must attack small ogres twice. hero .…" at bounding box center [583, 165] width 140 height 288
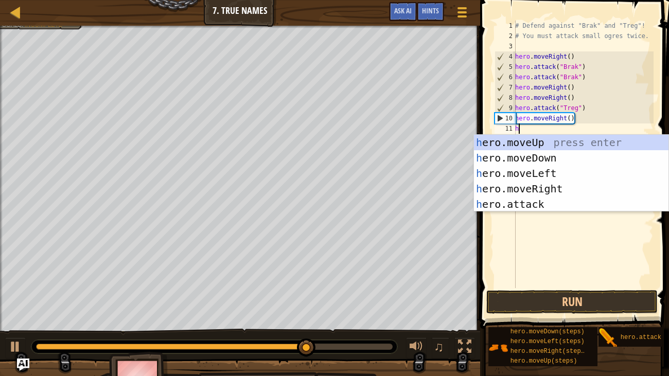
click at [568, 205] on div "h ero.moveUp press enter h ero.moveDown press enter h ero.moveLeft press enter …" at bounding box center [571, 189] width 194 height 108
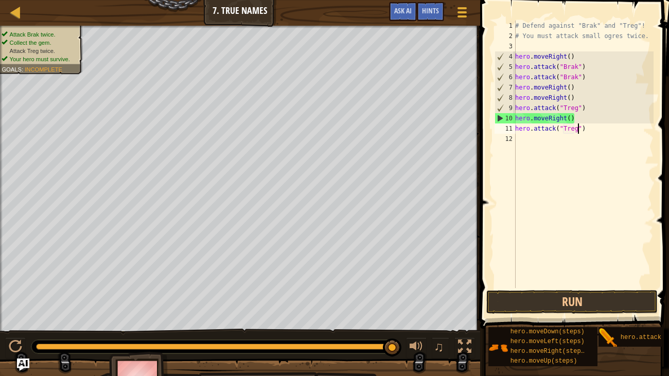
scroll to position [5, 5]
type textarea "hero.attack("Treg")"
click at [604, 288] on button "Run" at bounding box center [571, 302] width 171 height 24
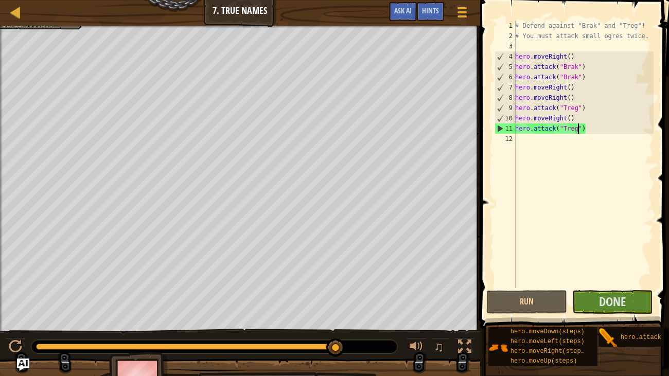
click at [531, 137] on div "# Defend against "Brak" and "Treg"! # You must attack small ogres twice. hero .…" at bounding box center [583, 165] width 140 height 288
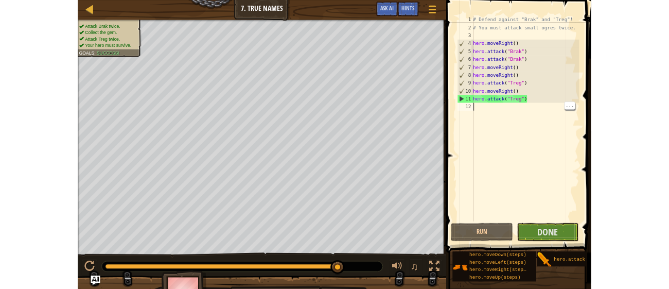
scroll to position [5, 0]
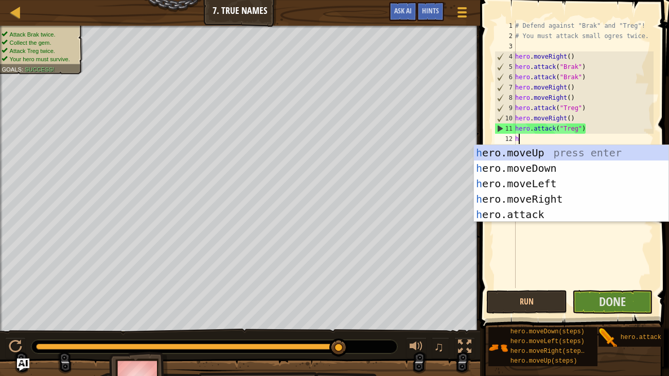
type textarea "he"
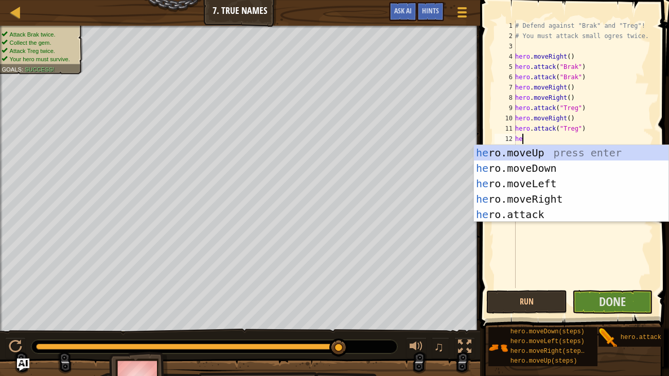
click at [579, 193] on div "he ro.moveUp press enter he ro.moveDown press enter he ro.moveLeft press enter …" at bounding box center [571, 199] width 194 height 108
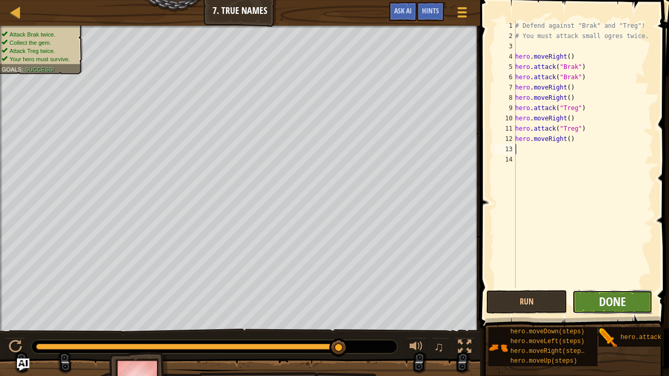
click at [621, 288] on span "Done" at bounding box center [612, 301] width 27 height 16
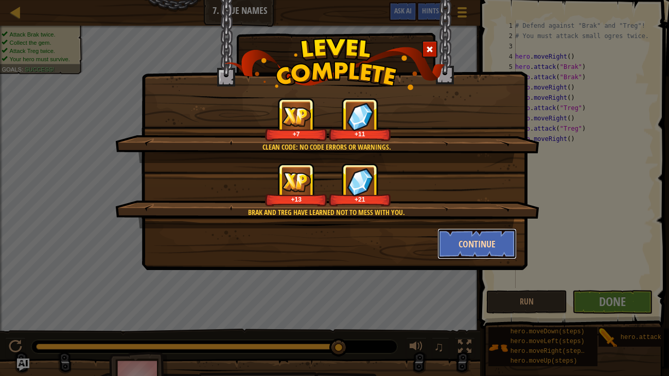
click at [495, 242] on button "Continue" at bounding box center [477, 243] width 80 height 31
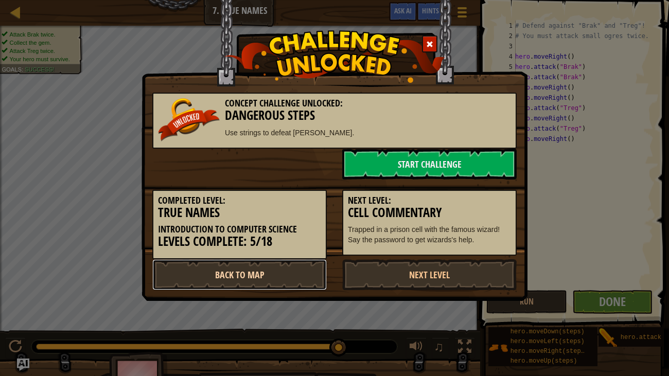
click at [299, 274] on link "Back to Map" at bounding box center [239, 274] width 174 height 31
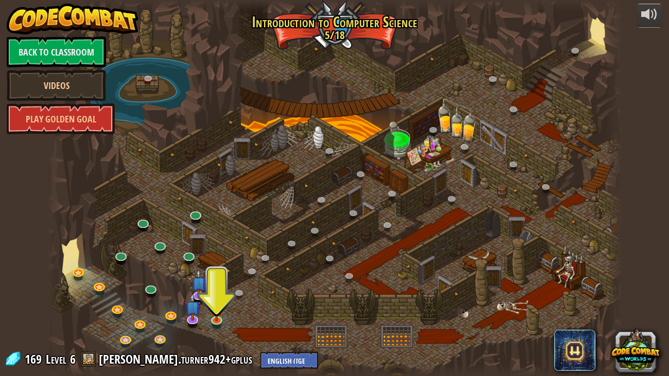
click at [305, 30] on div at bounding box center [334, 188] width 575 height 376
click at [219, 288] on link at bounding box center [217, 319] width 21 height 21
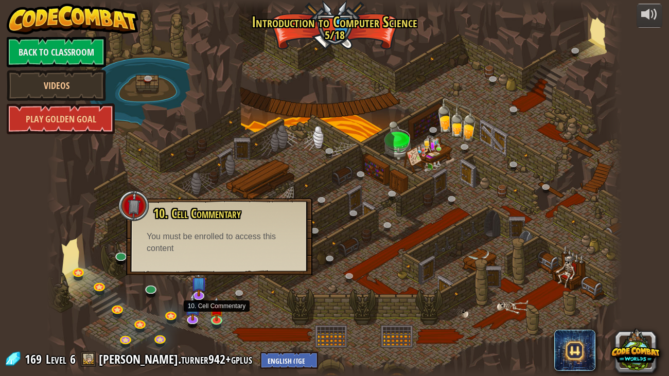
click at [70, 288] on div at bounding box center [334, 188] width 575 height 376
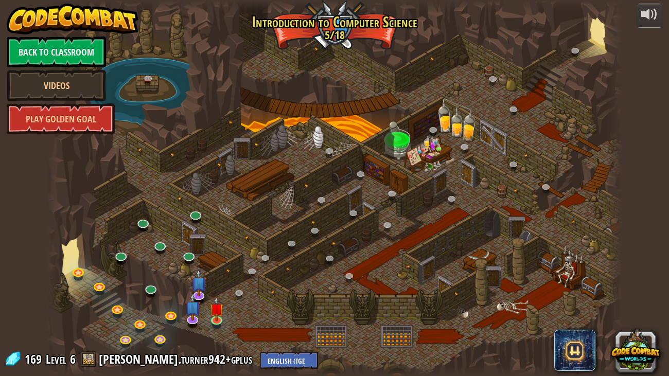
click at [65, 272] on div at bounding box center [334, 188] width 575 height 376
